Goal: Task Accomplishment & Management: Manage account settings

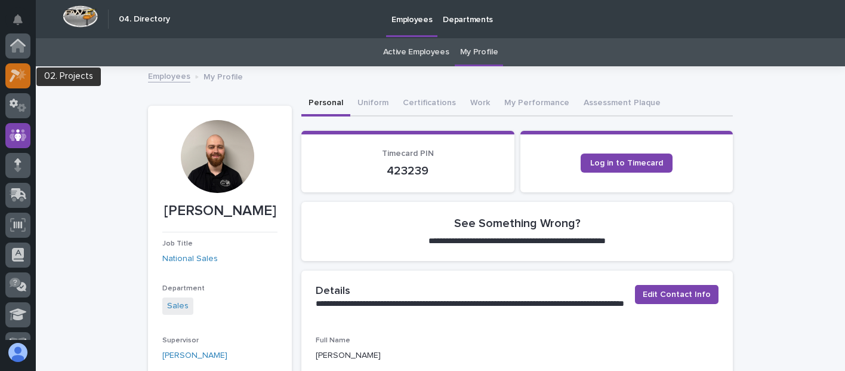
click at [23, 76] on icon at bounding box center [21, 74] width 10 height 12
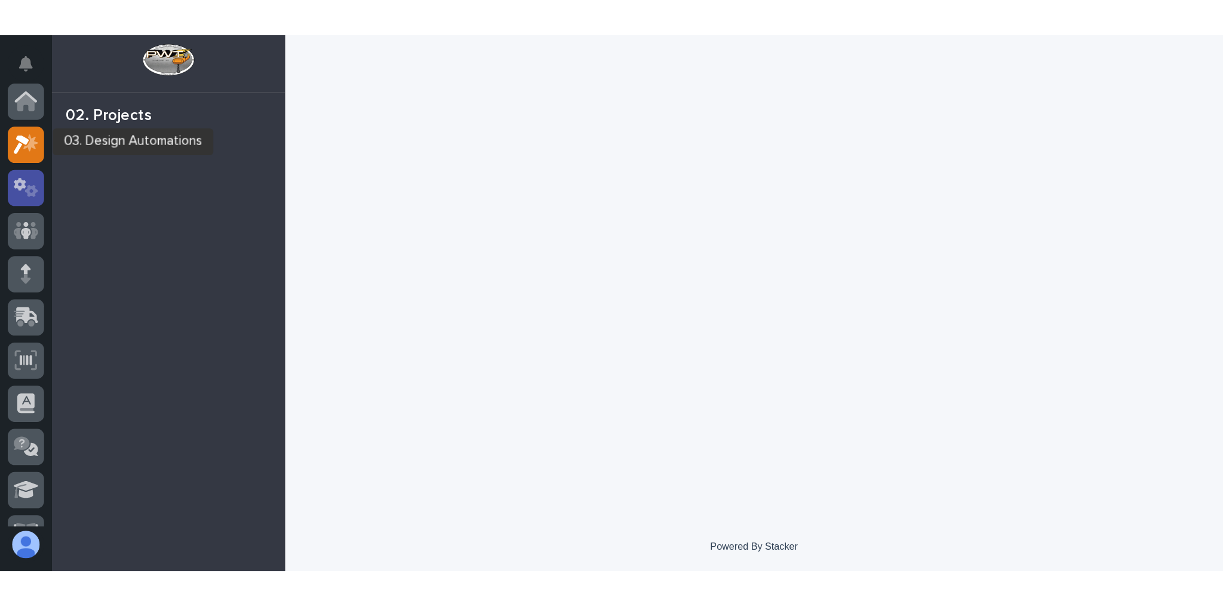
scroll to position [30, 0]
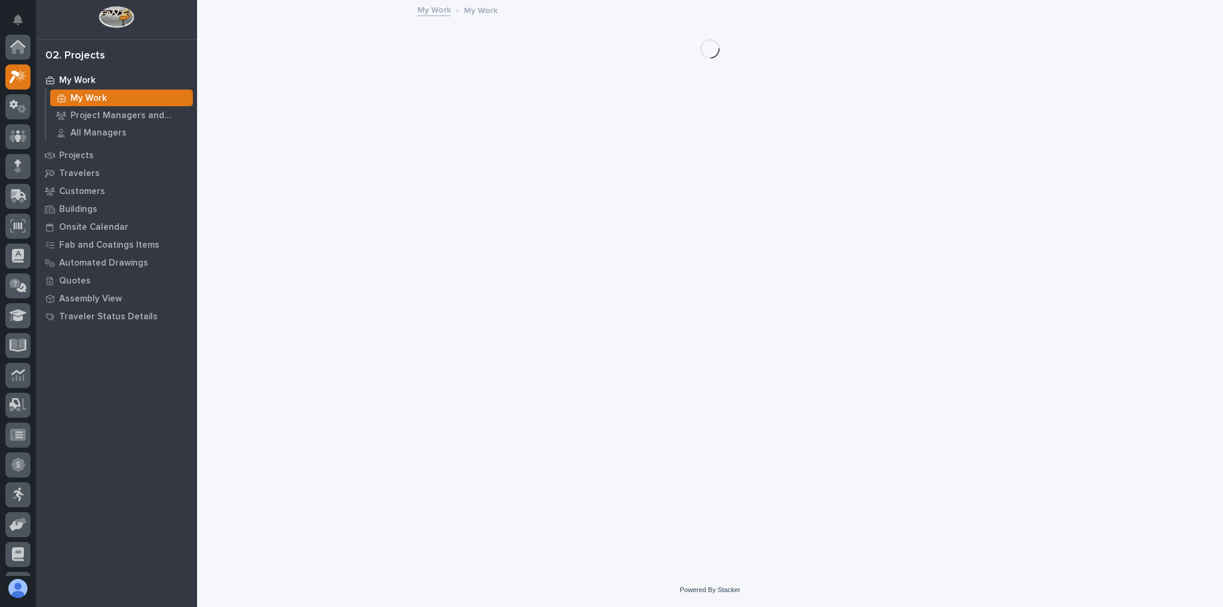
scroll to position [30, 0]
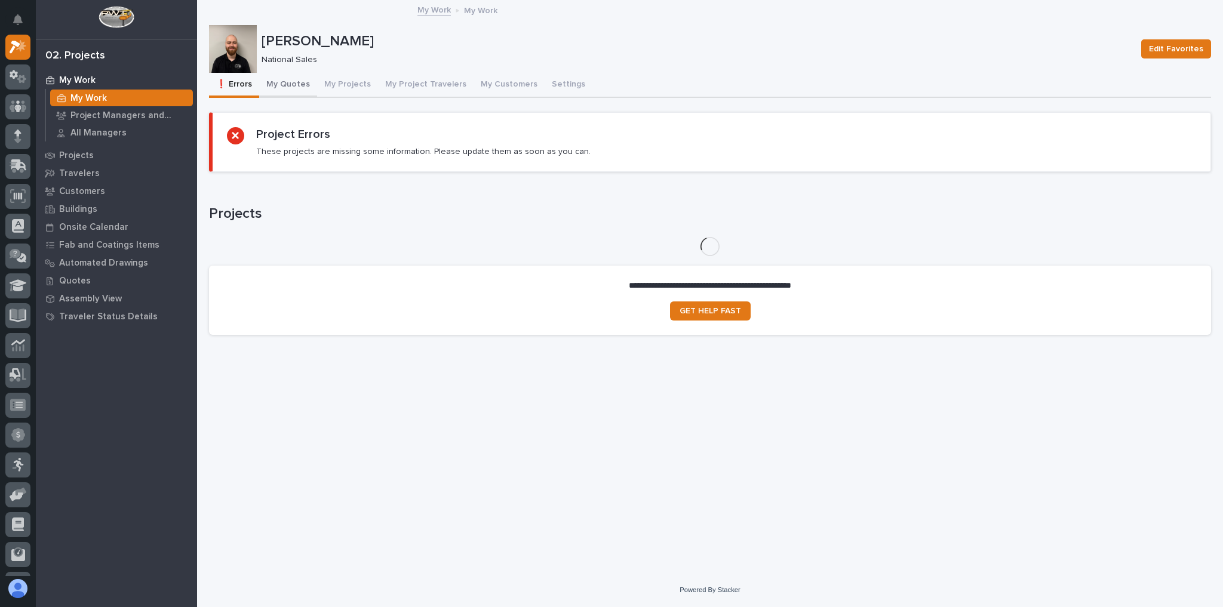
click at [307, 82] on button "My Quotes" at bounding box center [288, 85] width 58 height 25
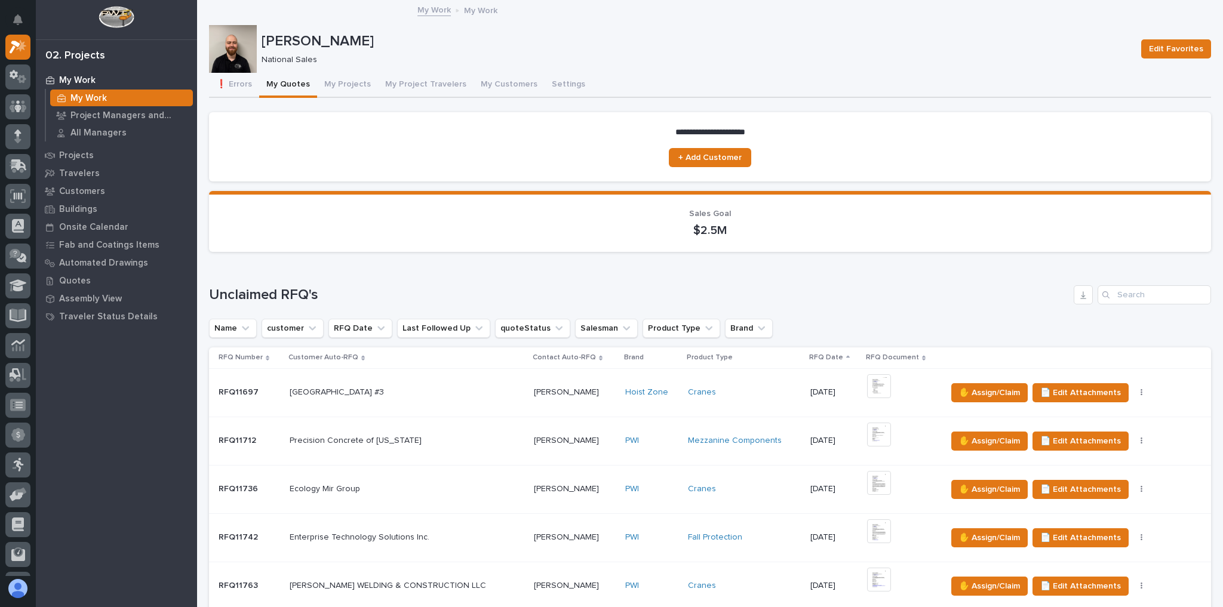
scroll to position [239, 0]
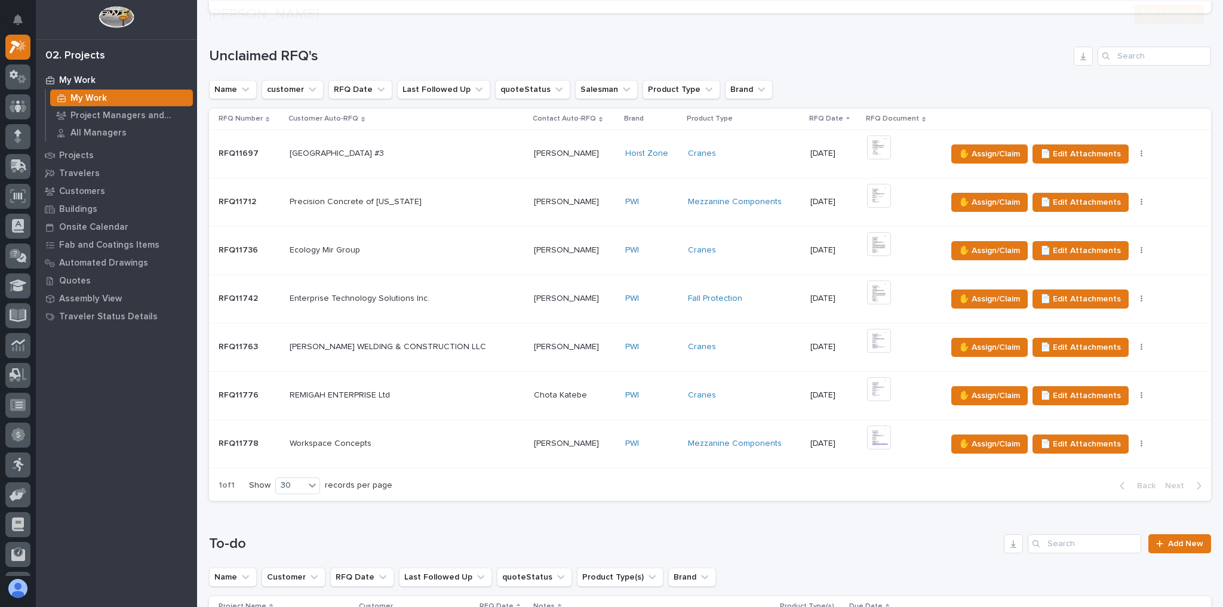
click at [439, 370] on p at bounding box center [407, 444] width 235 height 10
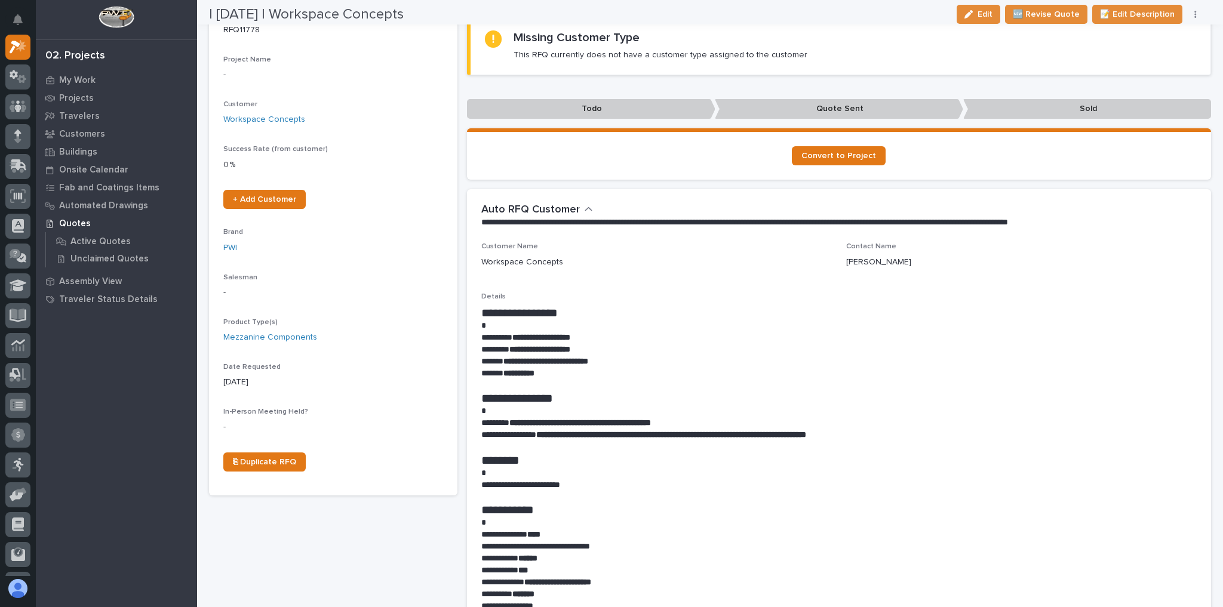
scroll to position [143, 0]
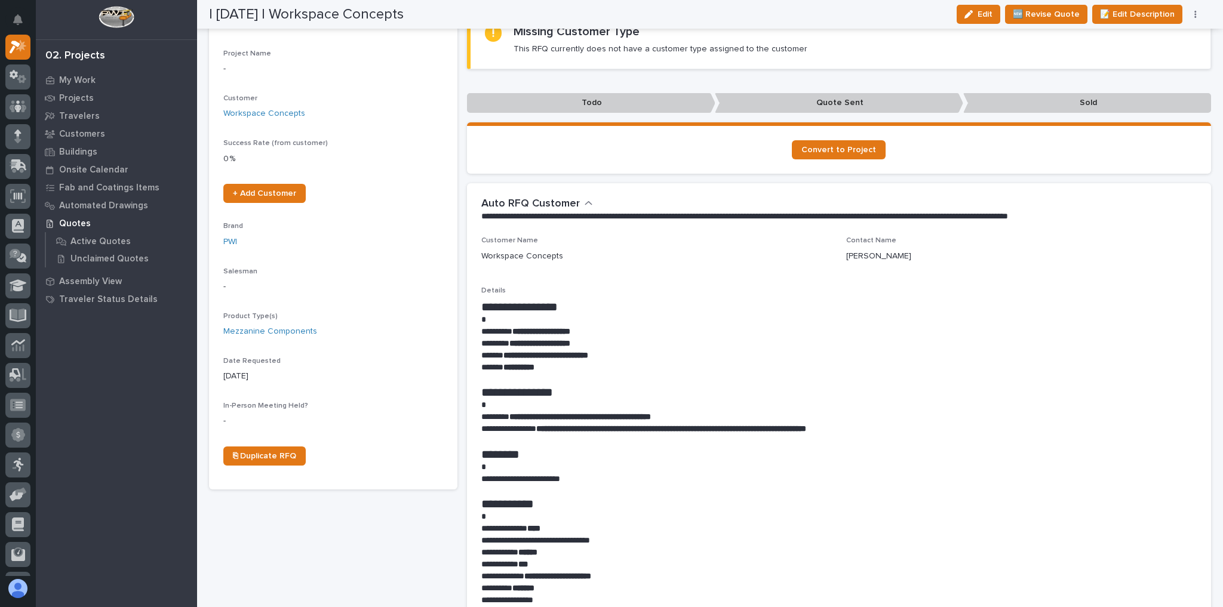
click at [845, 16] on button "button" at bounding box center [1195, 14] width 17 height 8
click at [845, 49] on button "✋ Assign/Claim" at bounding box center [1144, 57] width 106 height 19
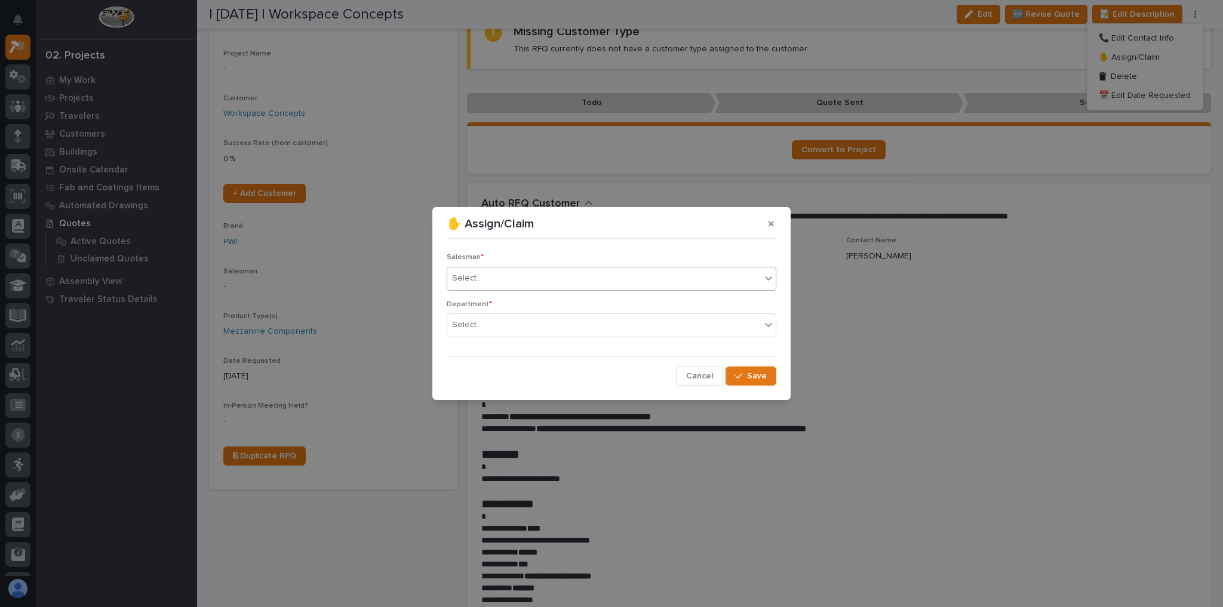
click at [512, 286] on div "Select..." at bounding box center [603, 279] width 313 height 20
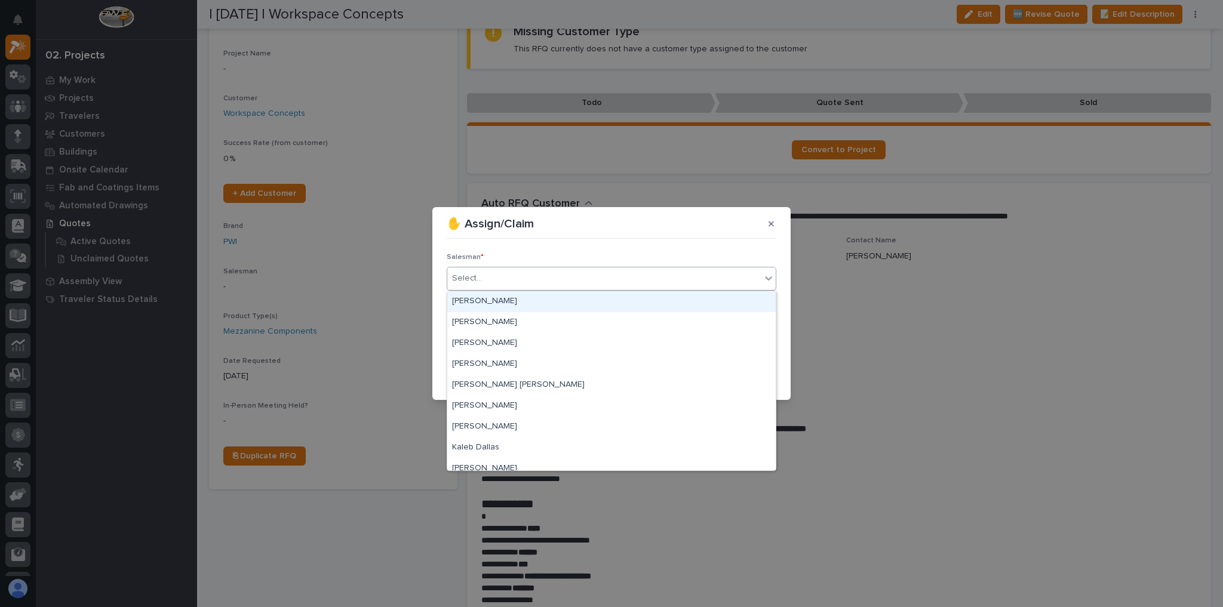
scroll to position [259, 0]
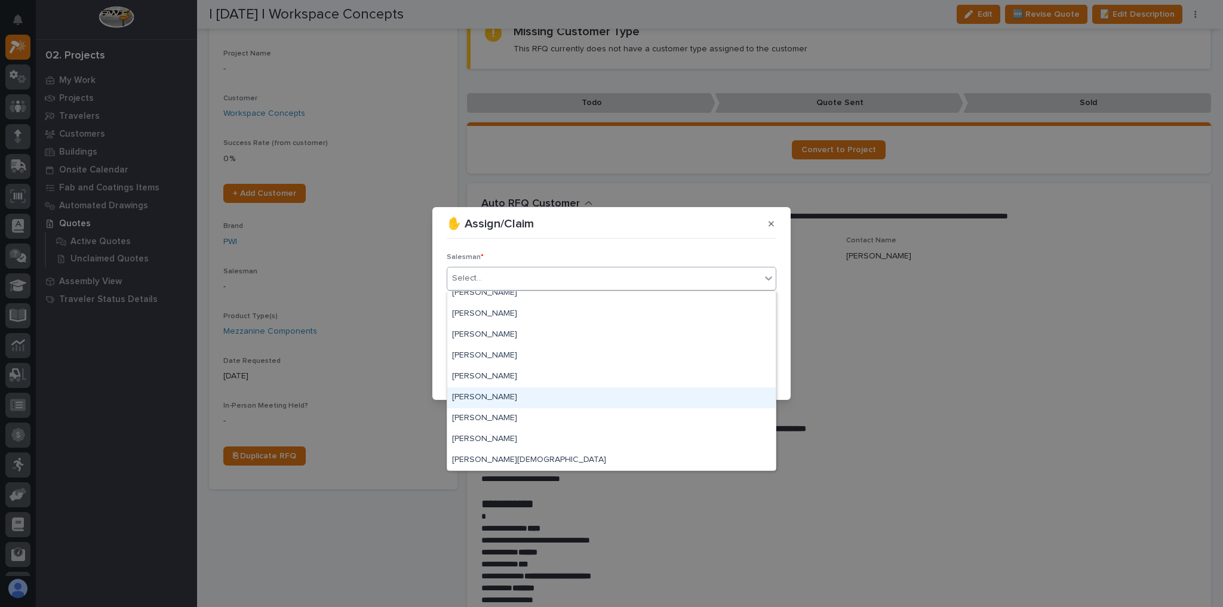
click at [497, 370] on div "[PERSON_NAME]" at bounding box center [611, 397] width 328 height 21
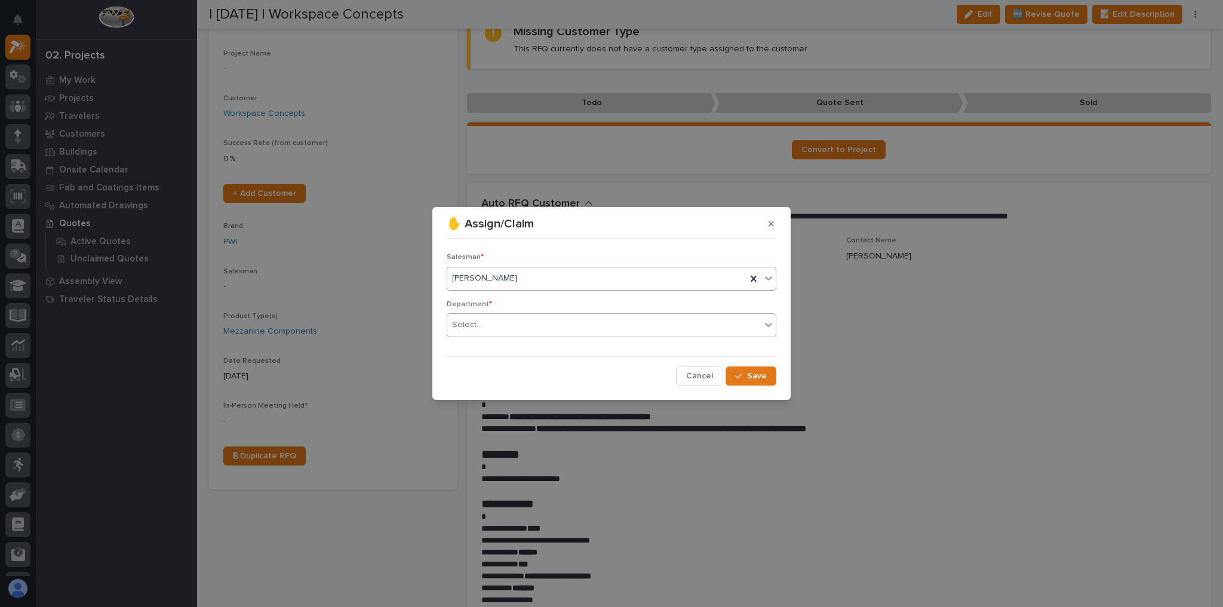
click at [505, 328] on div "Select..." at bounding box center [603, 325] width 313 height 20
click at [504, 344] on span "National Sales" at bounding box center [482, 346] width 60 height 13
click at [744, 370] on div "button" at bounding box center [741, 376] width 12 height 8
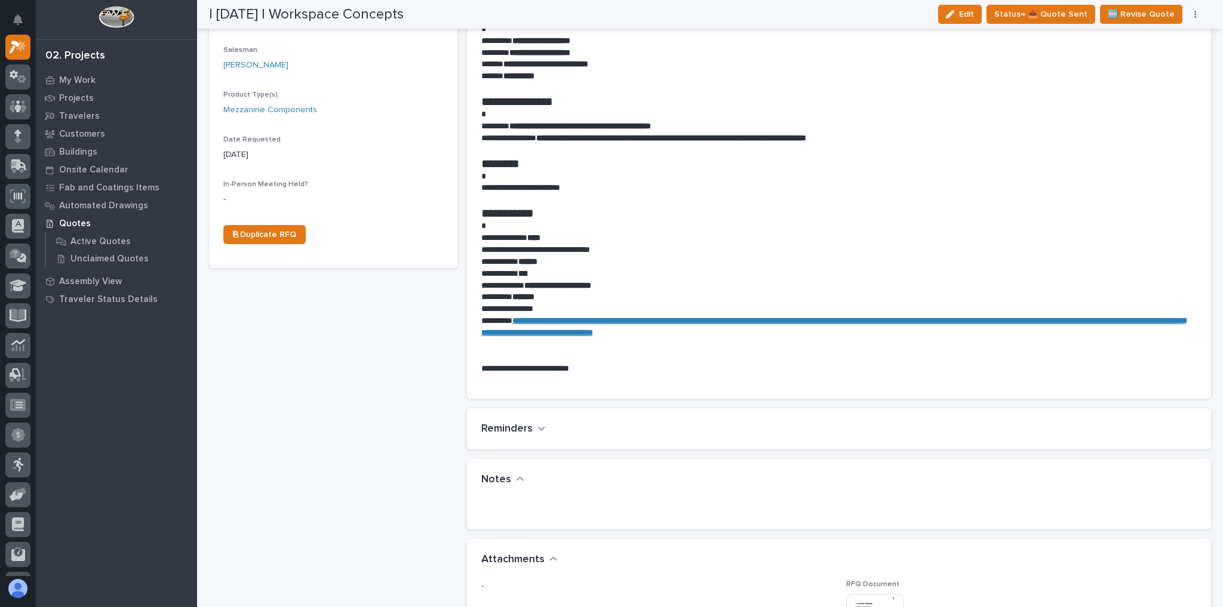
scroll to position [0, 0]
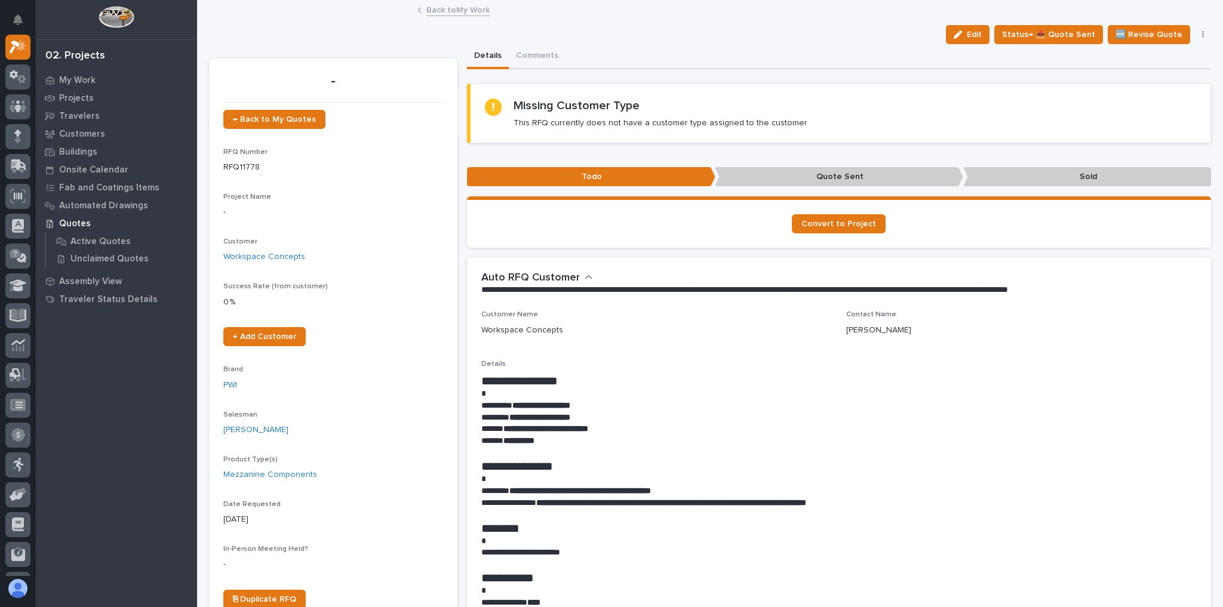
click at [446, 8] on link "Back to My Work" at bounding box center [457, 9] width 63 height 14
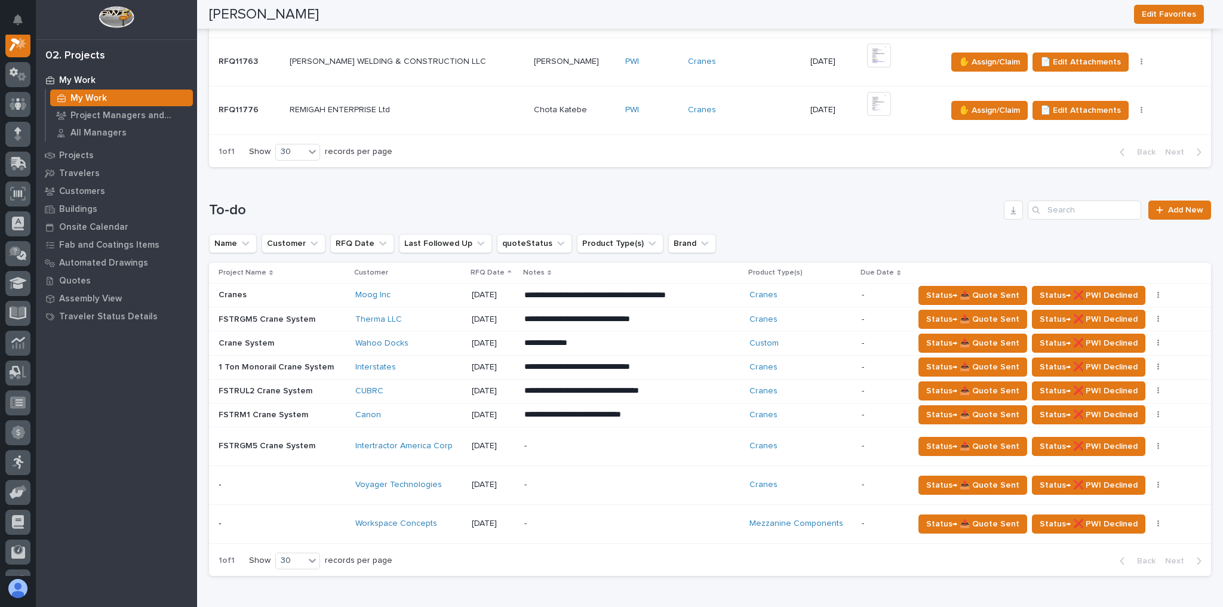
scroll to position [525, 0]
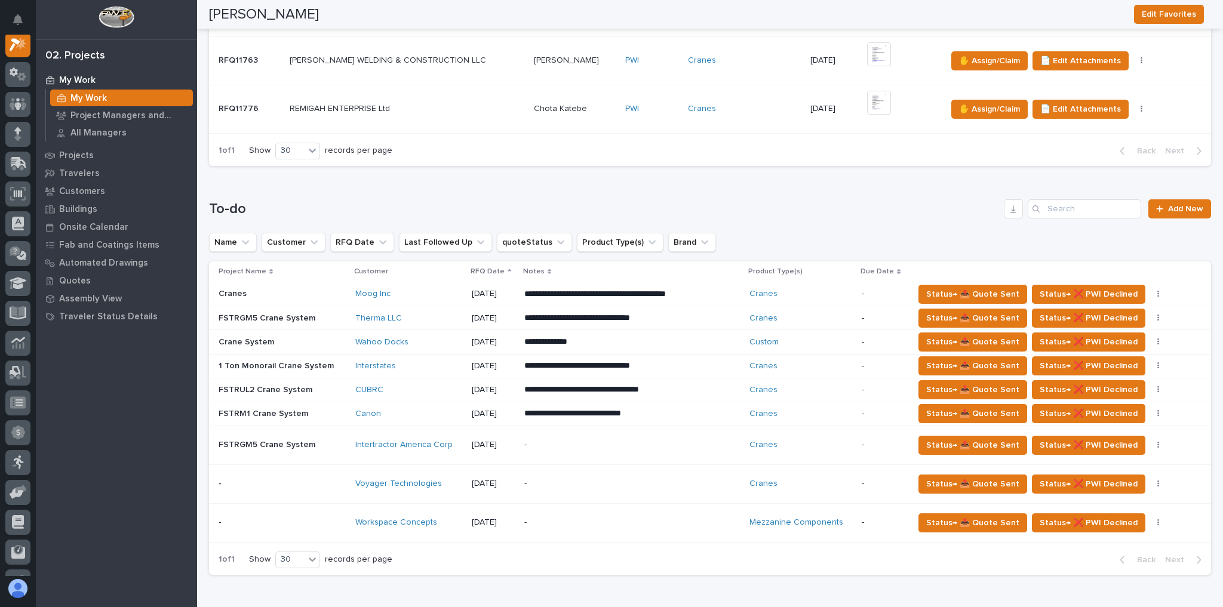
click at [556, 370] on p "-" at bounding box center [628, 484] width 209 height 10
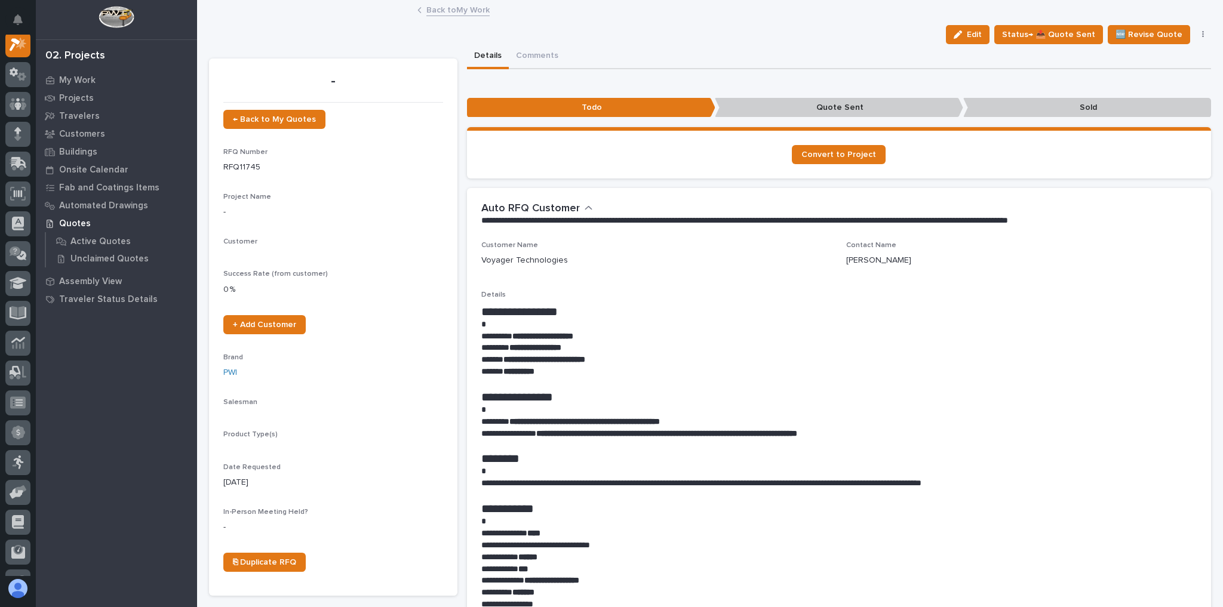
scroll to position [30, 0]
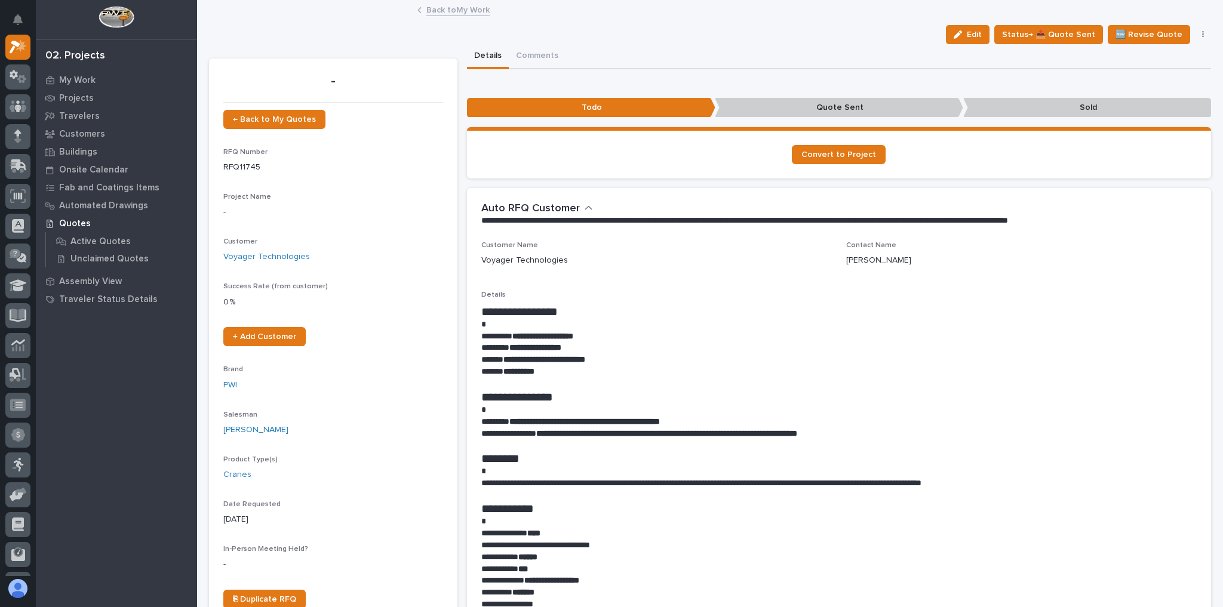
click at [474, 7] on link "Back to My Work" at bounding box center [457, 9] width 63 height 14
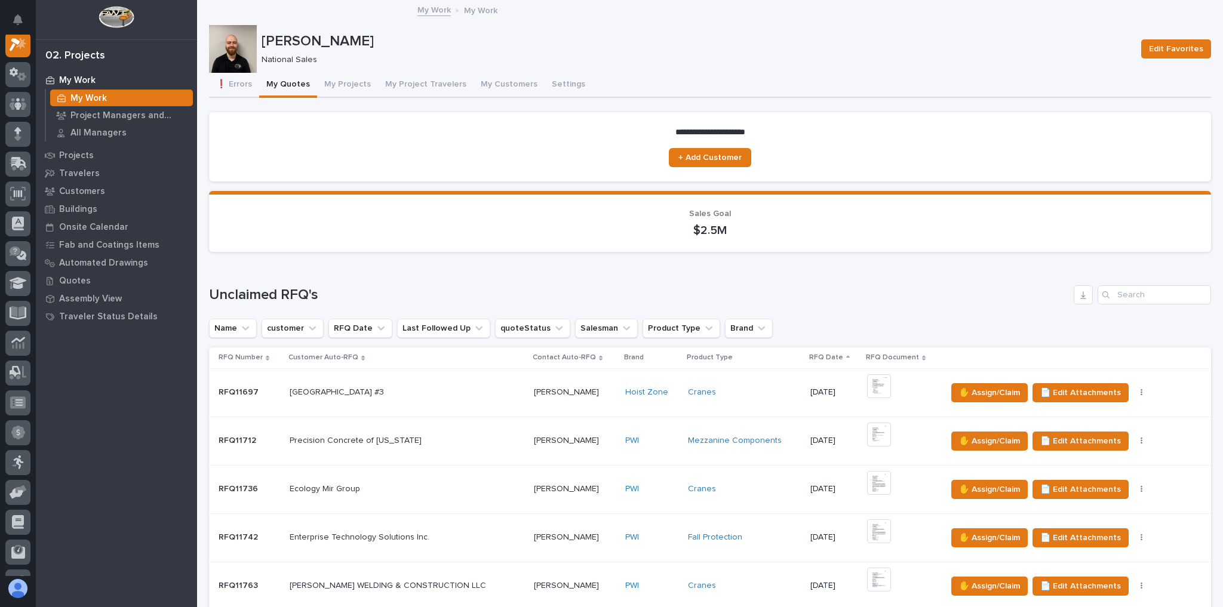
scroll to position [669, 0]
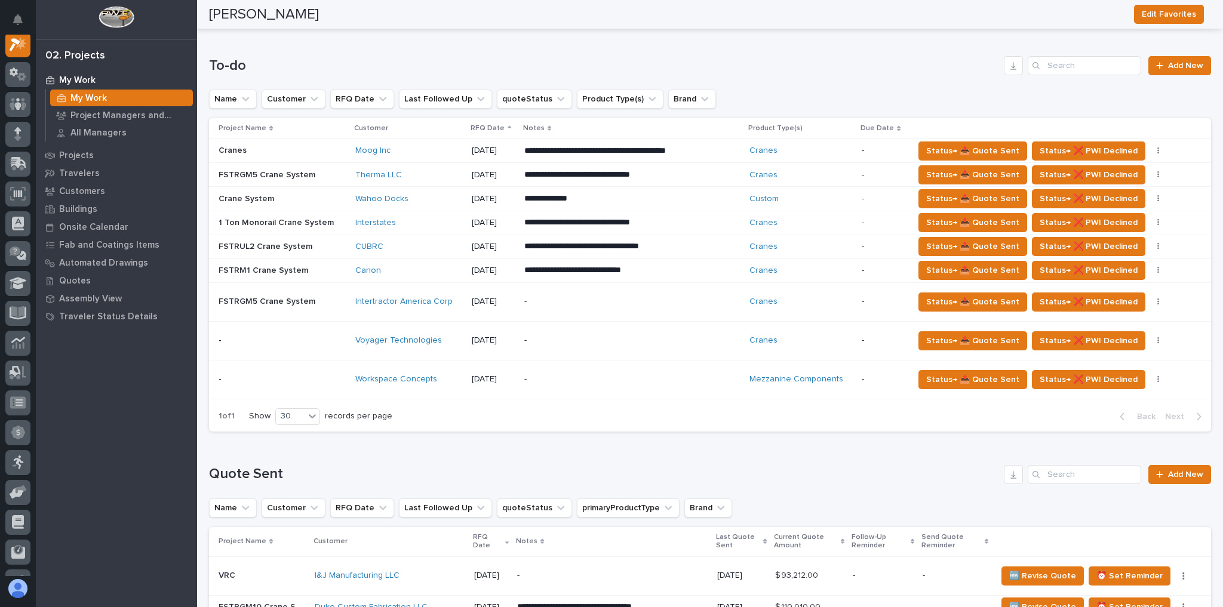
click at [555, 297] on p "-" at bounding box center [628, 302] width 209 height 10
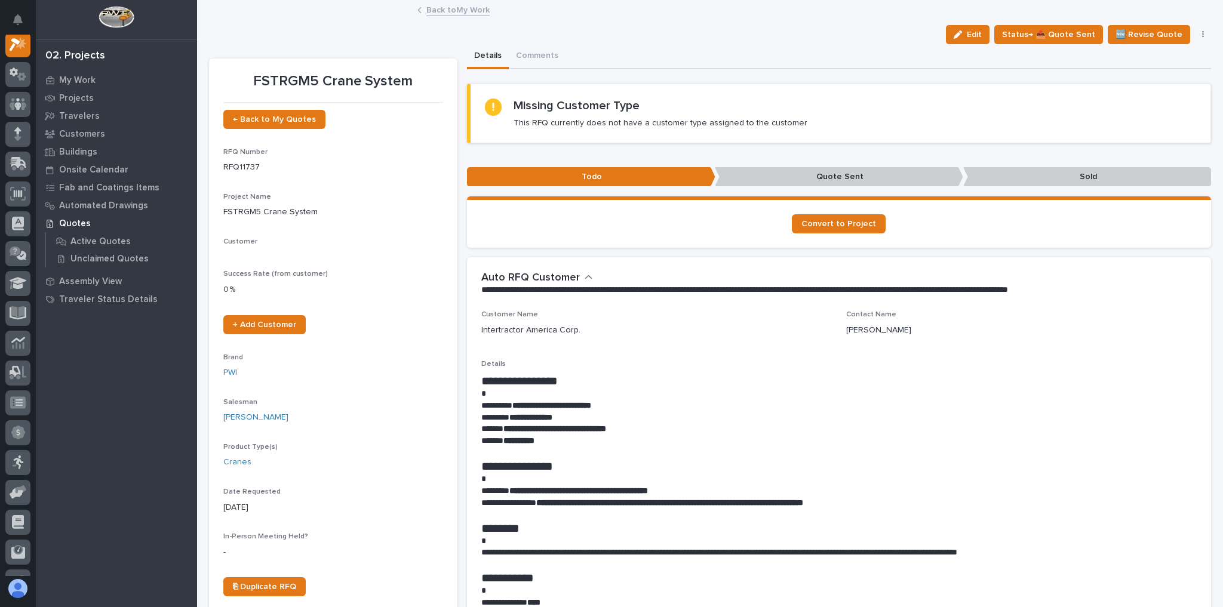
scroll to position [30, 0]
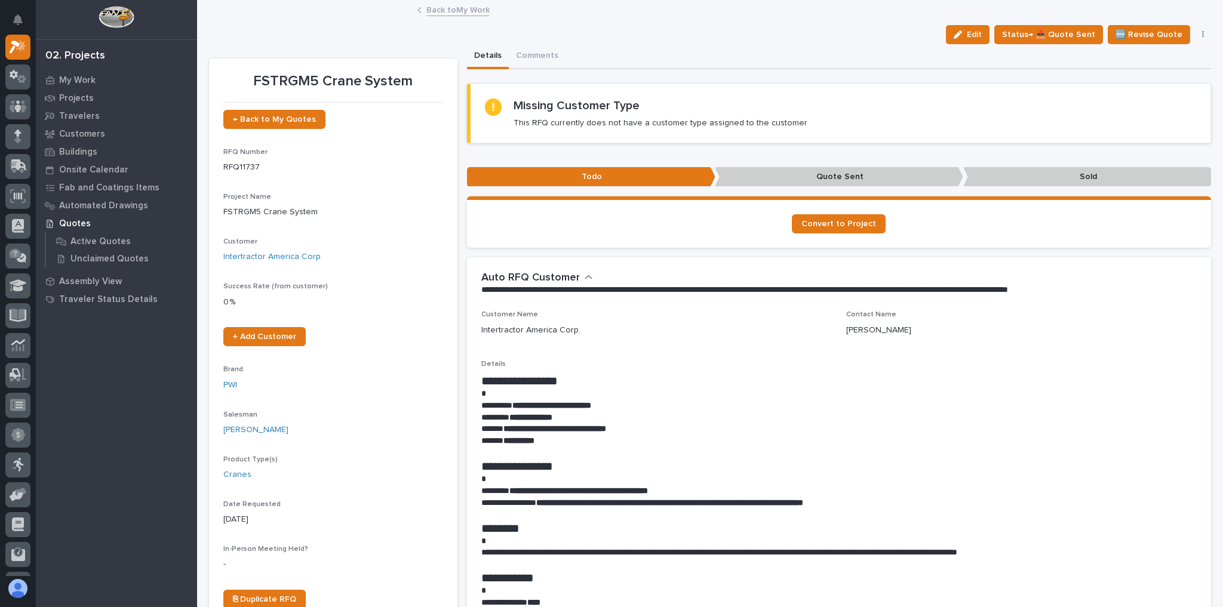
click at [426, 6] on link "Back to My Work" at bounding box center [457, 9] width 63 height 14
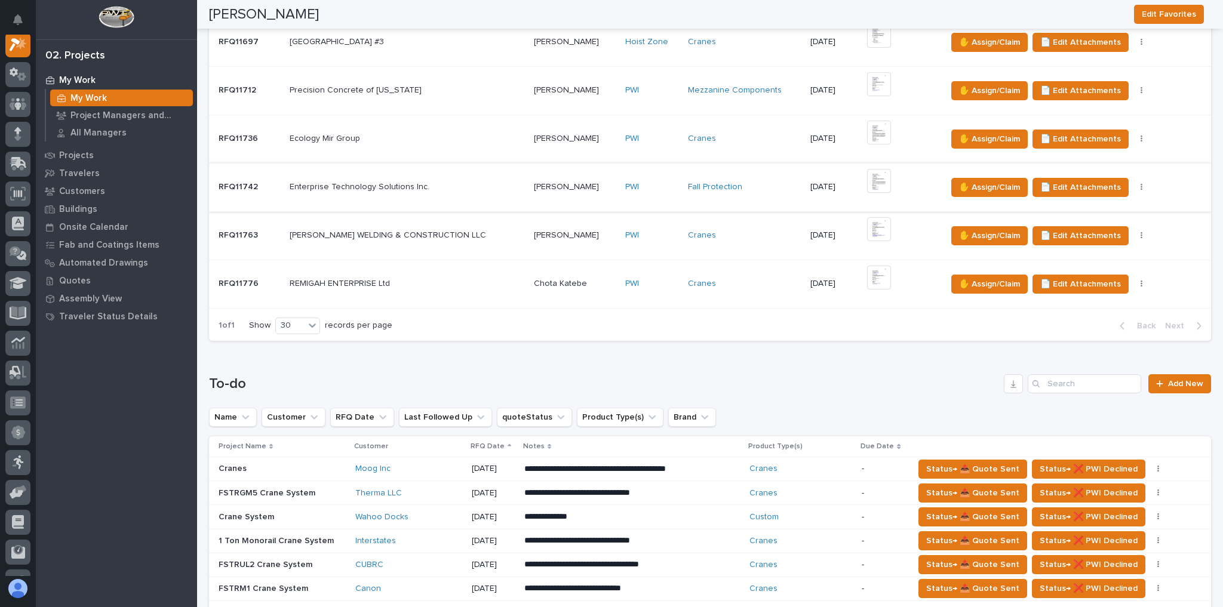
scroll to position [478, 0]
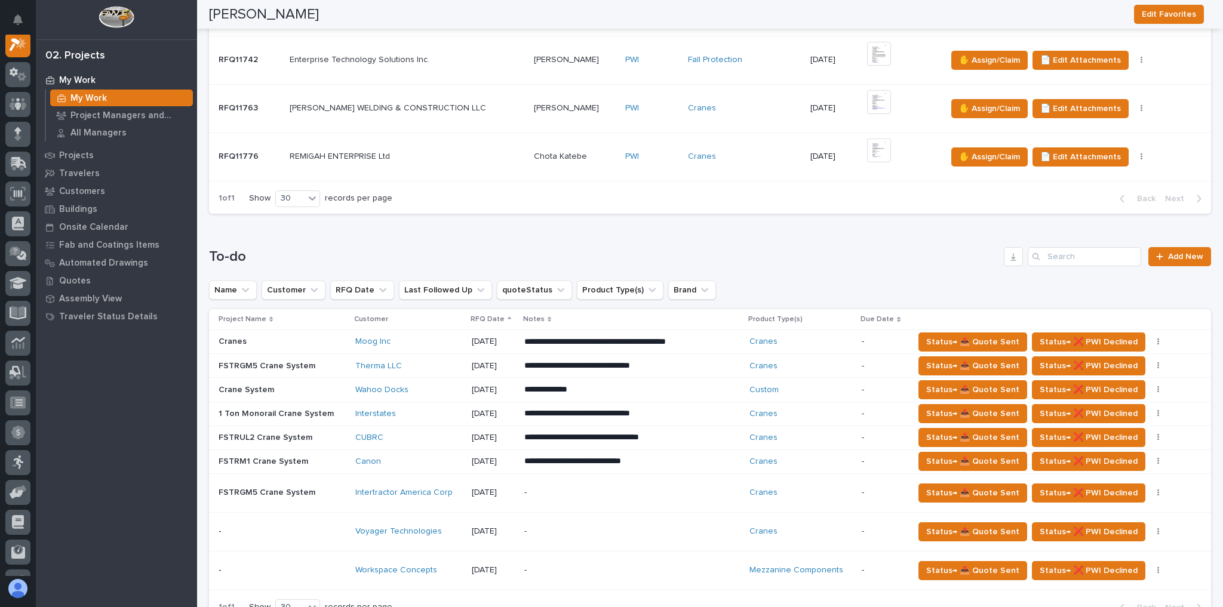
click at [536, 370] on p "-" at bounding box center [628, 493] width 209 height 10
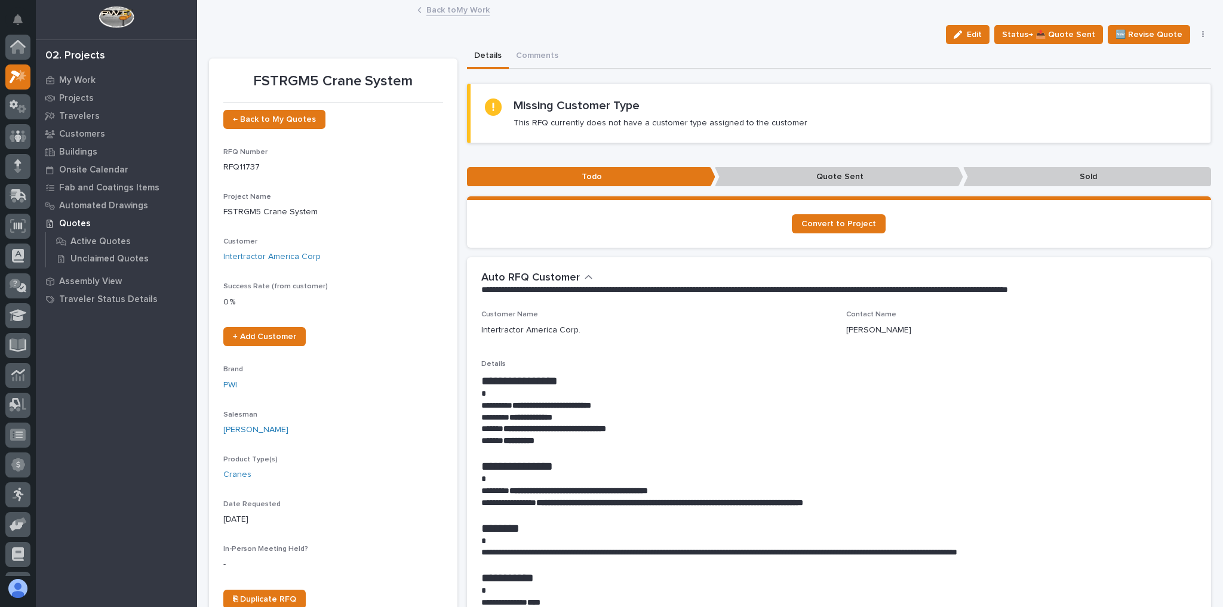
scroll to position [30, 0]
drag, startPoint x: 637, startPoint y: 429, endPoint x: 504, endPoint y: 433, distance: 133.2
click at [504, 370] on div "**********" at bounding box center [839, 557] width 716 height 366
drag, startPoint x: 504, startPoint y: 433, endPoint x: 435, endPoint y: 334, distance: 121.4
click at [435, 334] on div "+ Add Customer" at bounding box center [333, 336] width 220 height 19
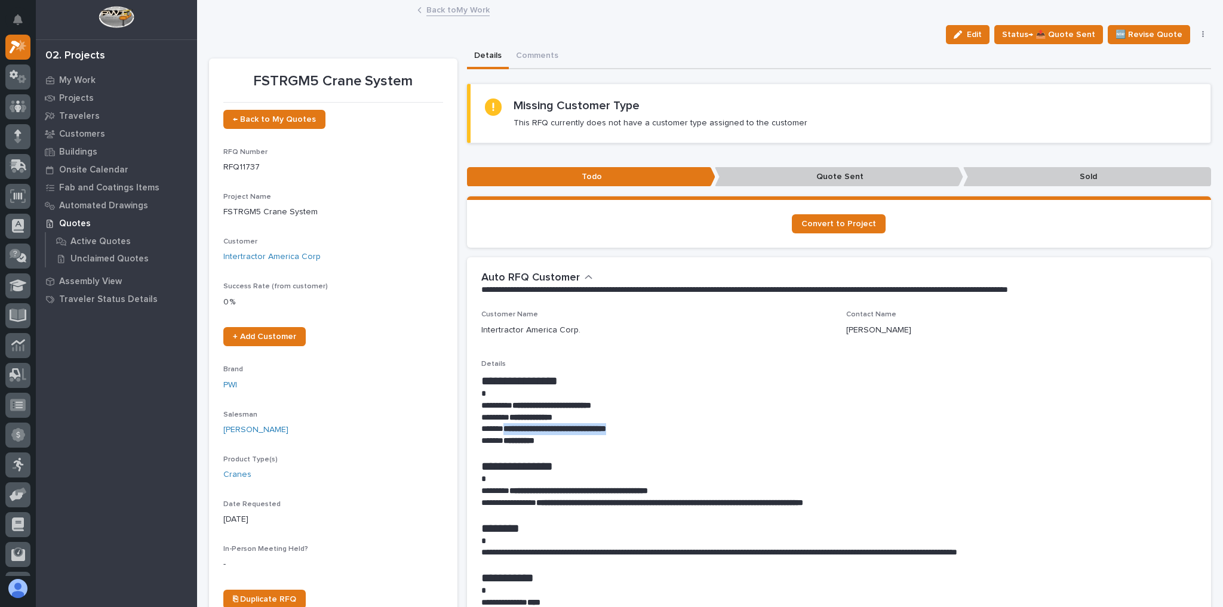
drag, startPoint x: 648, startPoint y: 425, endPoint x: 504, endPoint y: 429, distance: 143.9
click at [504, 370] on p "**********" at bounding box center [836, 429] width 710 height 12
copy strong "**********"
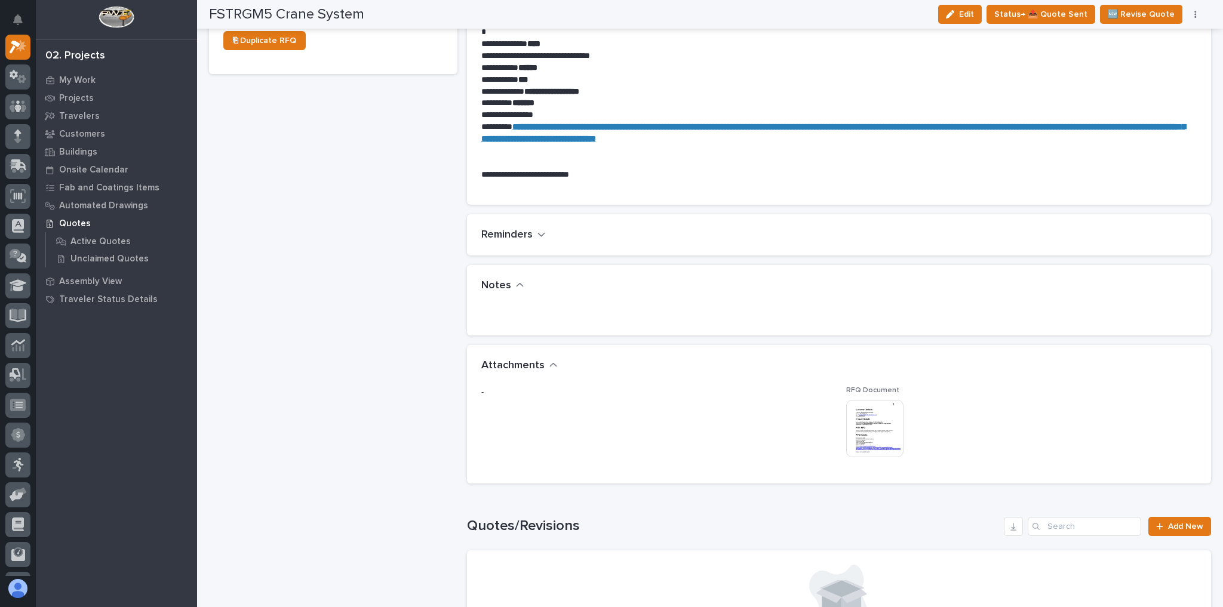
scroll to position [287, 0]
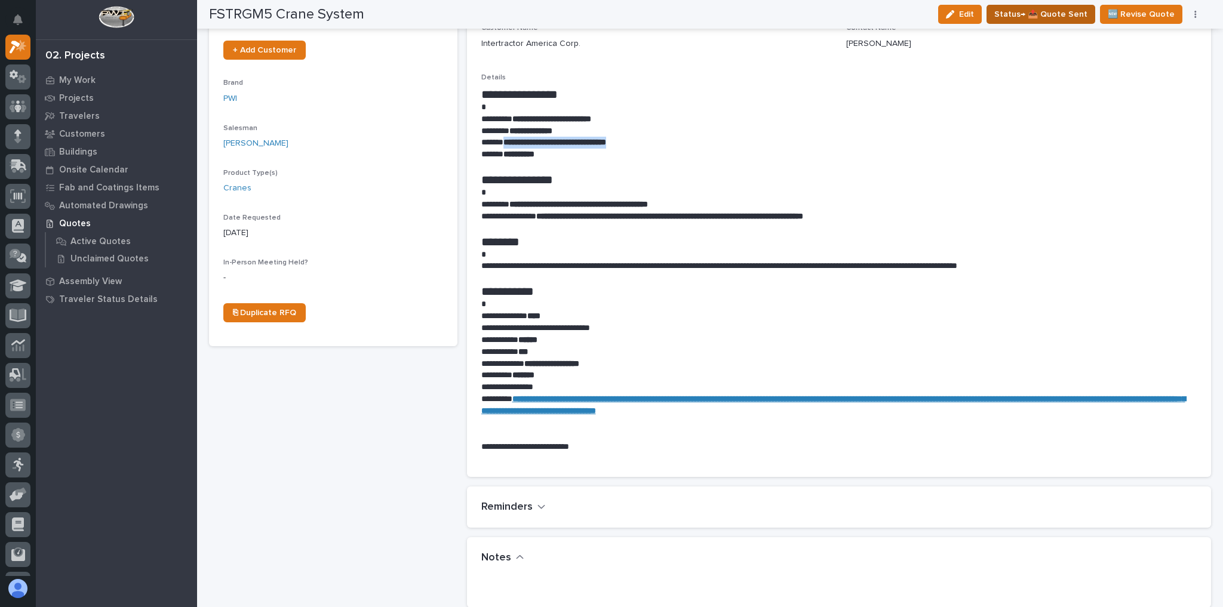
click at [845, 11] on span "Status→ 📤 Quote Sent" at bounding box center [1040, 14] width 93 height 14
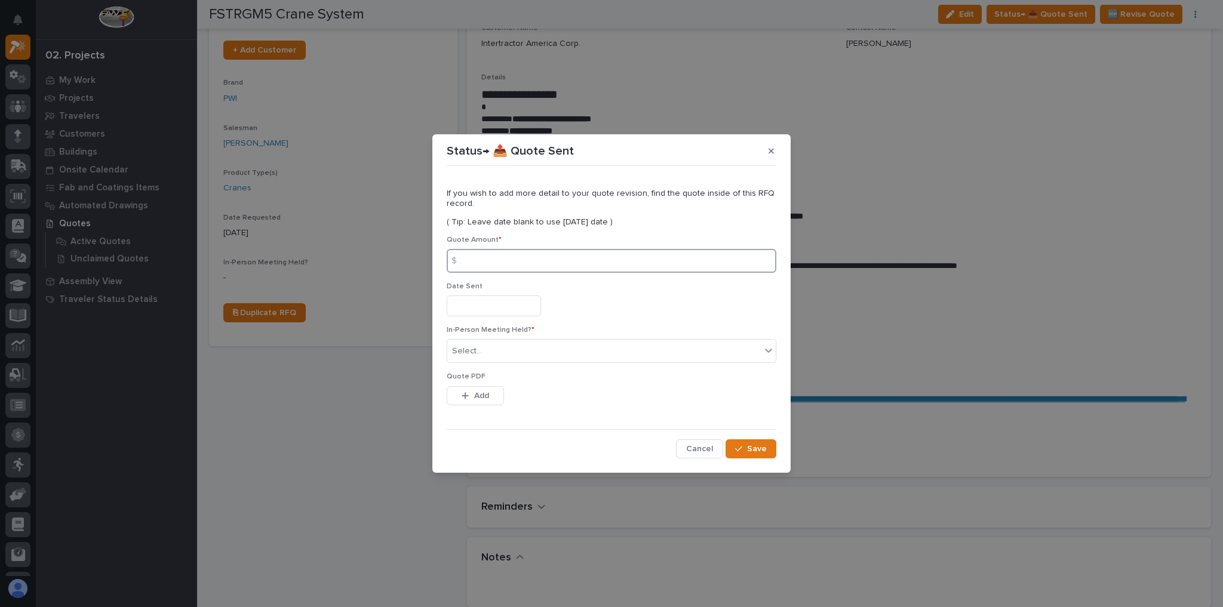
click at [618, 261] on input at bounding box center [612, 261] width 330 height 24
type input "99063"
click at [497, 353] on div "Select..." at bounding box center [603, 351] width 313 height 20
click at [485, 370] on div "No" at bounding box center [611, 394] width 328 height 21
click at [484, 370] on span "Add" at bounding box center [481, 395] width 15 height 11
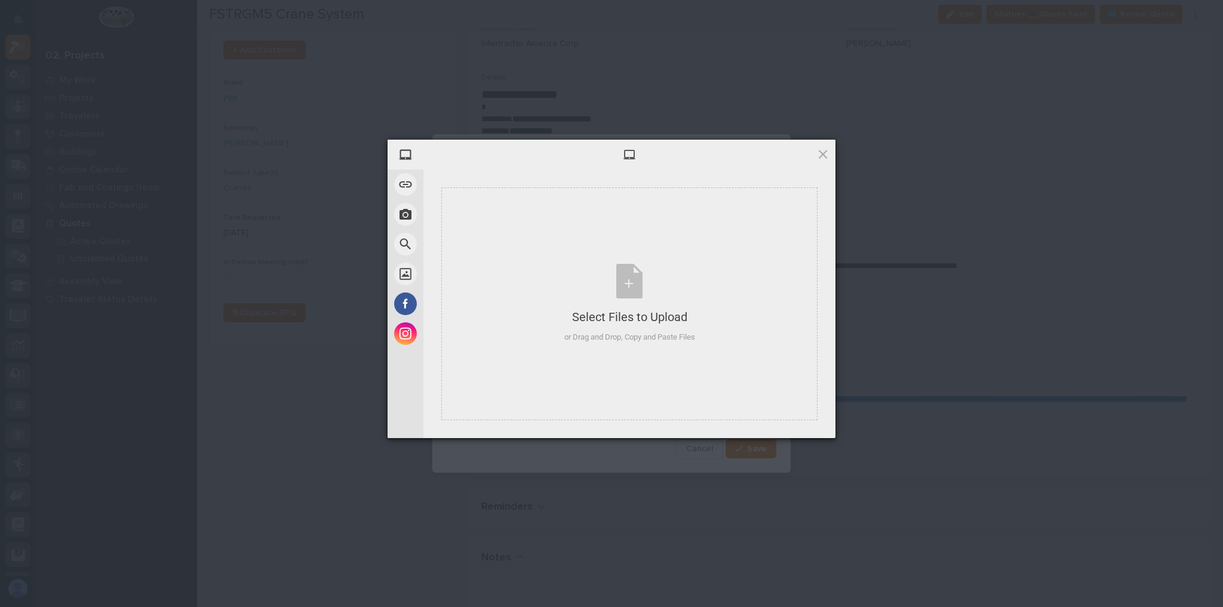
drag, startPoint x: 251, startPoint y: 275, endPoint x: 261, endPoint y: 279, distance: 11.3
click at [251, 276] on div "My Device Link (URL) Take Photo Web Search Unsplash Facebook Instagram Select F…" at bounding box center [611, 303] width 1223 height 607
click at [805, 147] on div at bounding box center [629, 155] width 412 height 30
click at [818, 155] on span at bounding box center [822, 153] width 13 height 13
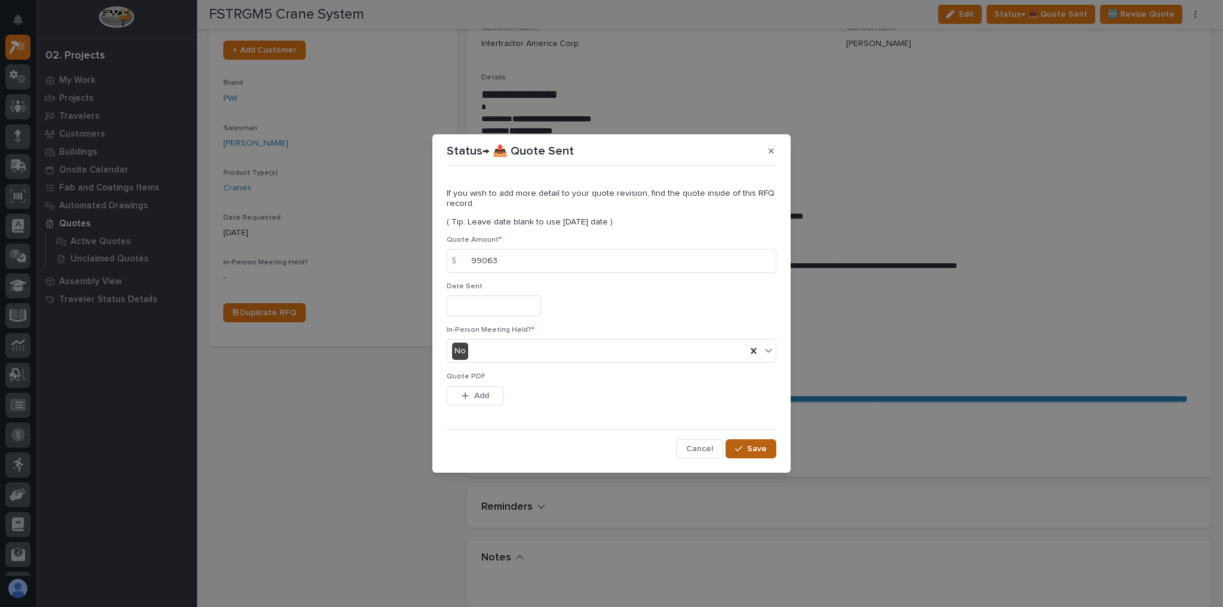
click at [757, 370] on span "Save" at bounding box center [757, 449] width 20 height 11
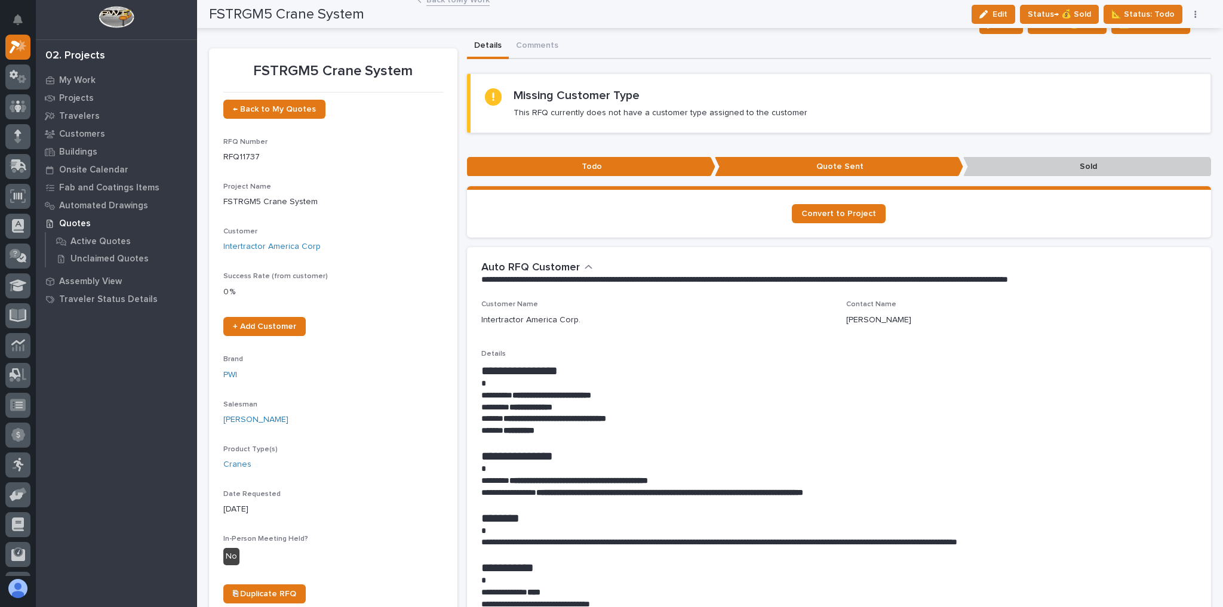
scroll to position [0, 0]
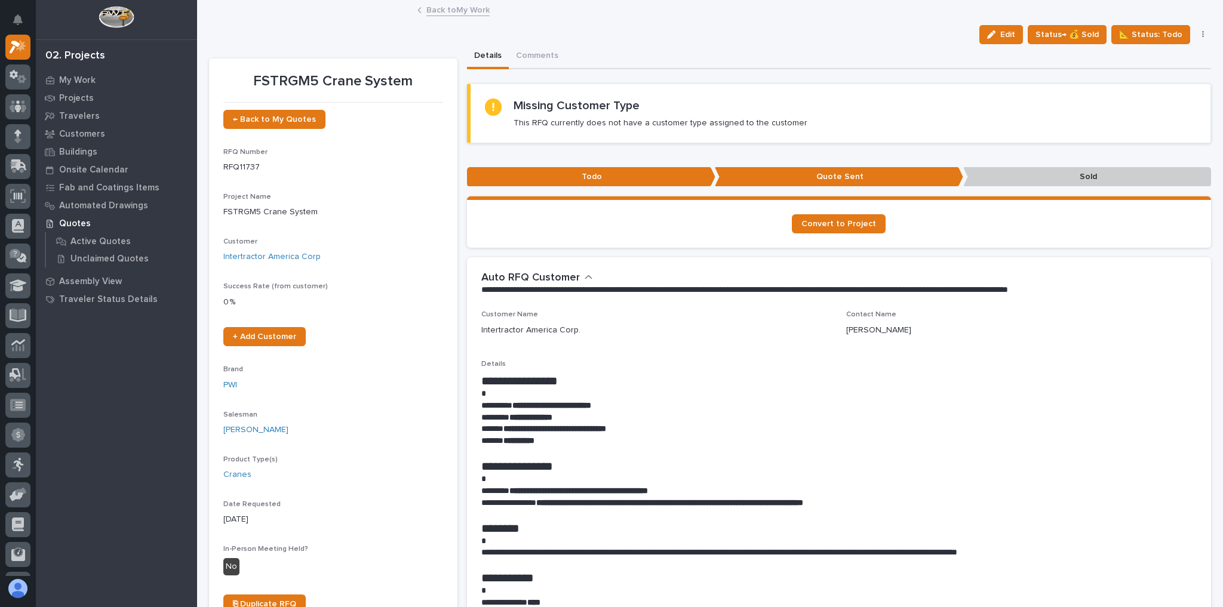
click at [475, 14] on link "Back to My Work" at bounding box center [457, 9] width 63 height 14
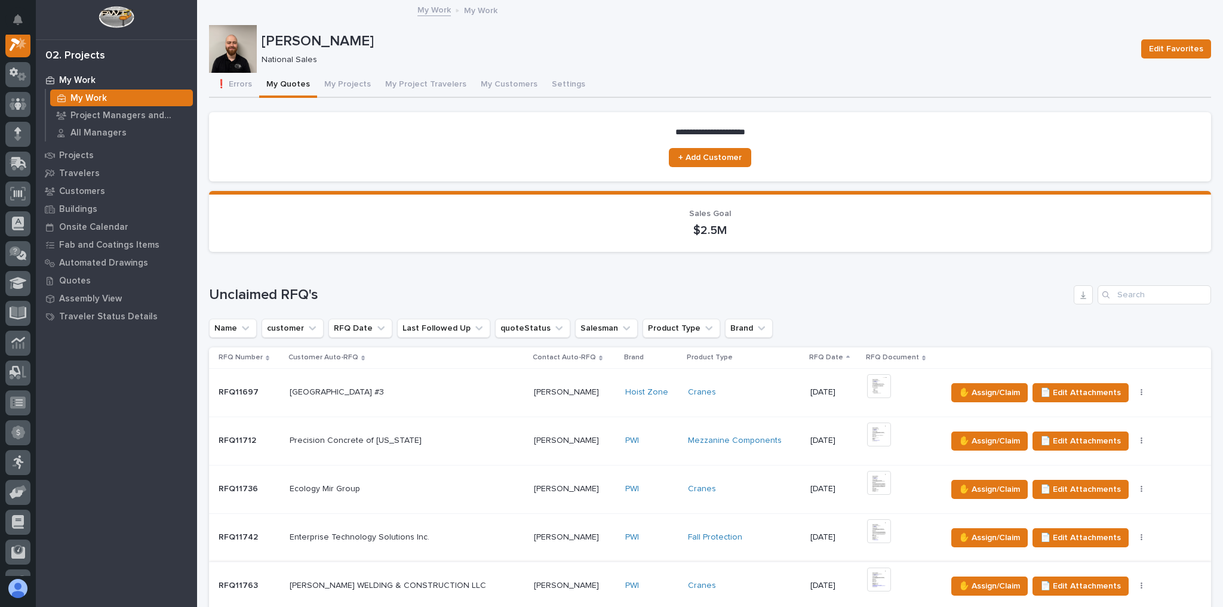
scroll to position [143, 0]
